Goal: Task Accomplishment & Management: Use online tool/utility

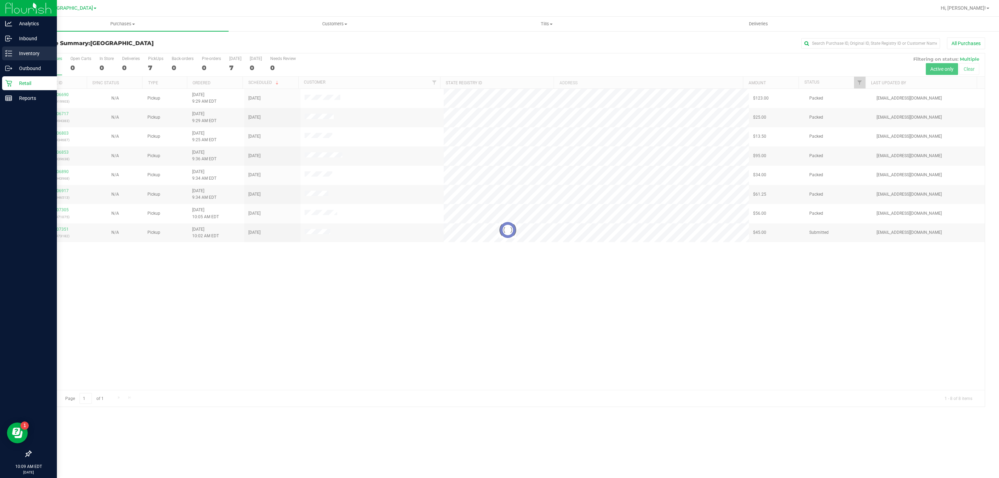
click at [18, 54] on p "Inventory" at bounding box center [33, 53] width 42 height 8
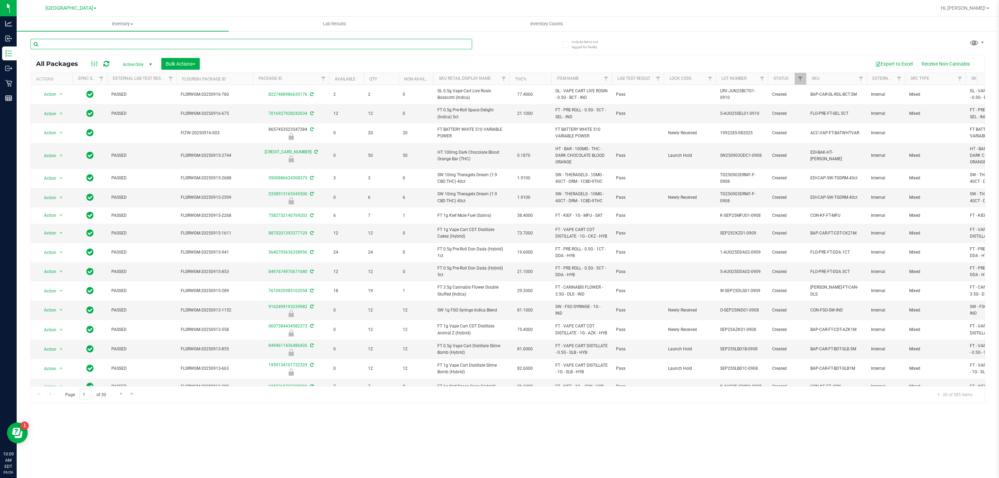
click at [114, 43] on input "text" at bounding box center [252, 44] width 442 height 10
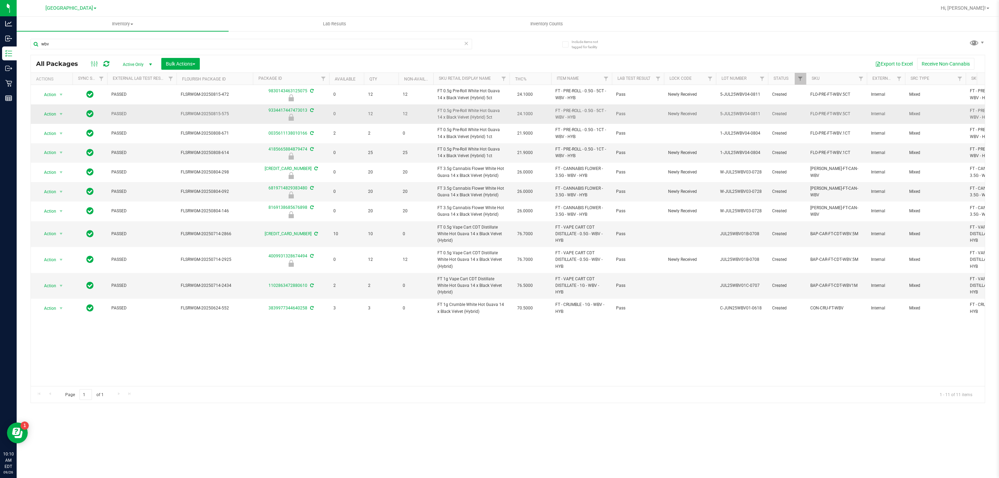
click at [464, 117] on span "FT 0.5g Pre-Roll White Hot Guava 14 x Black Velvet (Hybrid) 5ct" at bounding box center [472, 114] width 68 height 13
click at [445, 194] on span "FT 3.5g Cannabis Flower White Hot Guava 14 x Black Velvet (Hybrid)" at bounding box center [472, 191] width 68 height 13
copy td "FT 3.5g Cannabis Flower White Hot Guava 14 x Black Velvet (Hybrid)"
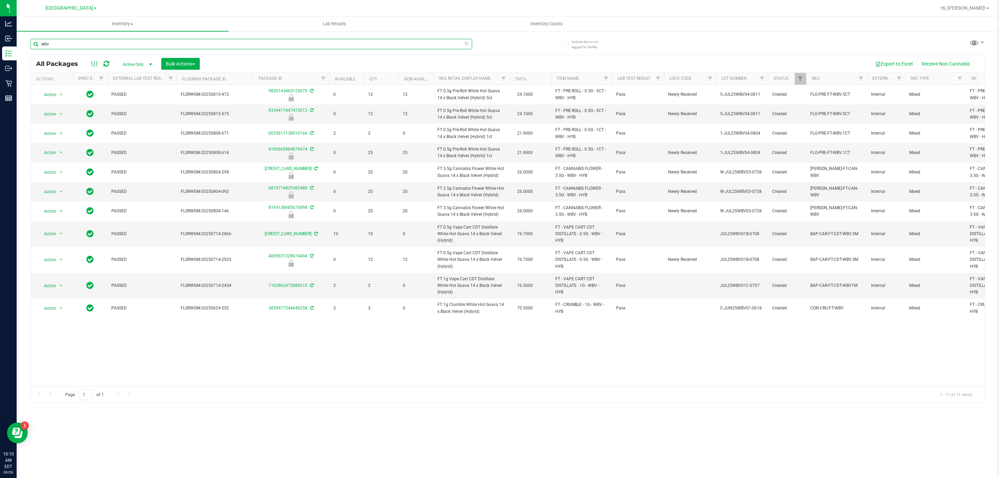
click at [288, 42] on input "wbv" at bounding box center [252, 44] width 442 height 10
click at [287, 44] on input "wbv" at bounding box center [252, 44] width 442 height 10
paste input "FT 3.5g Cannabis Flower White Hot Guava 14 x Black Velvet (Hybrid)"
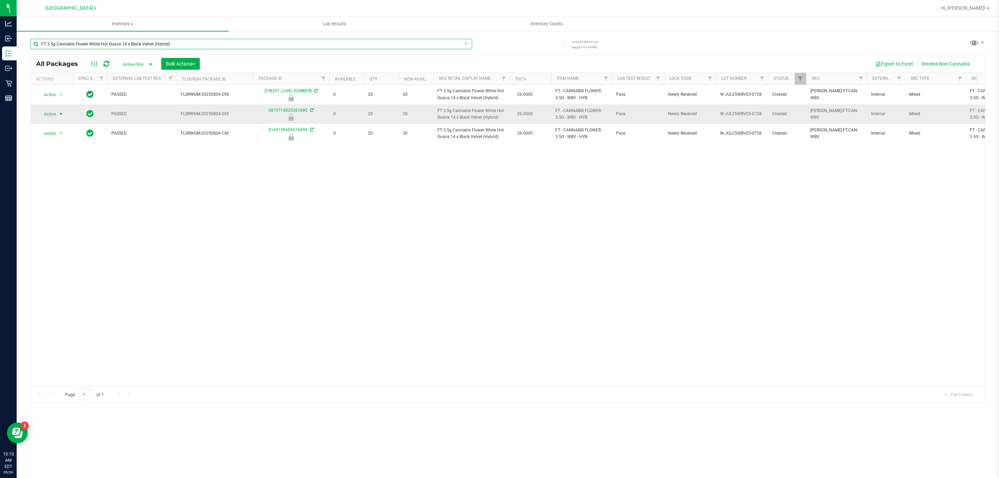
type input "FT 3.5g Cannabis Flower White Hot Guava 14 x Black Velvet (Hybrid)"
click at [59, 112] on span "select" at bounding box center [61, 114] width 6 height 6
click at [54, 189] on li "Unlock package" at bounding box center [60, 188] width 45 height 10
